Goal: Information Seeking & Learning: Learn about a topic

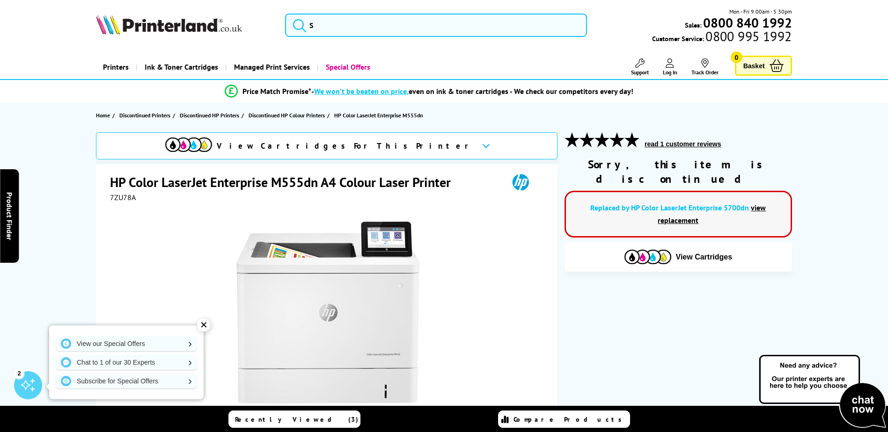
click at [759, 203] on link "view replacement" at bounding box center [711, 214] width 108 height 22
